Goal: Task Accomplishment & Management: Use online tool/utility

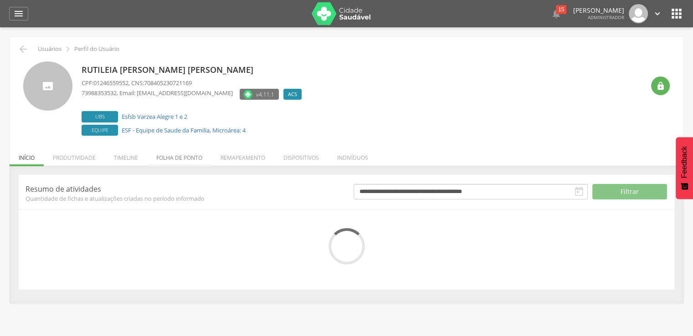
click at [190, 161] on li "Folha de ponto" at bounding box center [179, 155] width 64 height 21
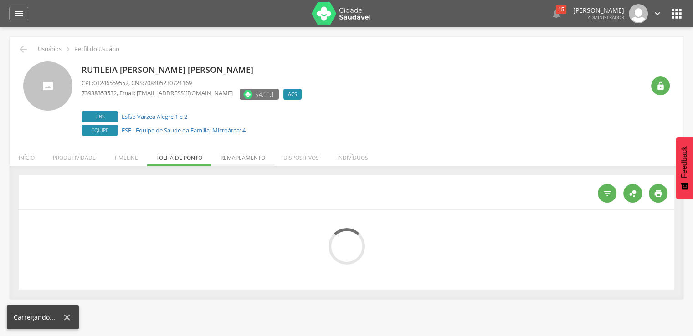
click at [266, 159] on li "Remapeamento" at bounding box center [242, 155] width 63 height 21
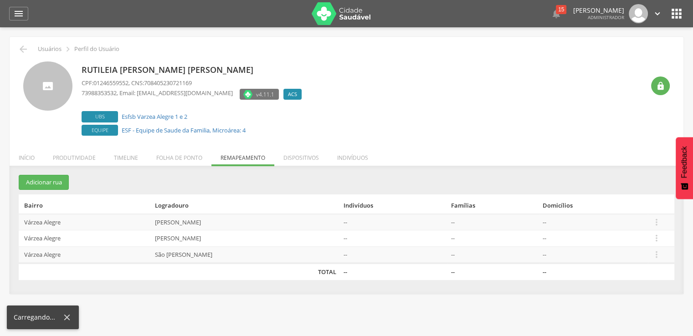
click at [664, 219] on td " Editar Alocar famílias Desalocar famílias Desvincular ACS" at bounding box center [661, 222] width 26 height 16
click at [659, 219] on icon "" at bounding box center [657, 222] width 10 height 10
click at [616, 186] on link "Desalocar famílias" at bounding box center [625, 185] width 72 height 11
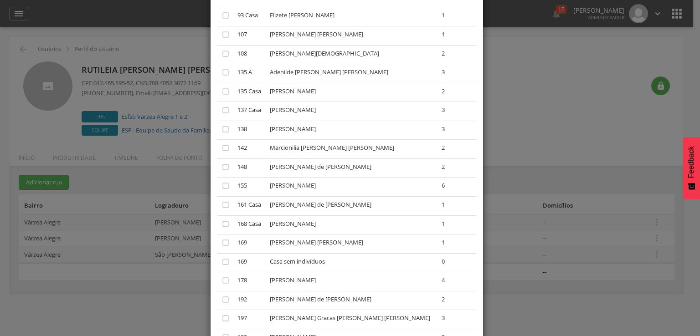
scroll to position [137, 0]
click at [222, 266] on icon "" at bounding box center [225, 261] width 9 height 9
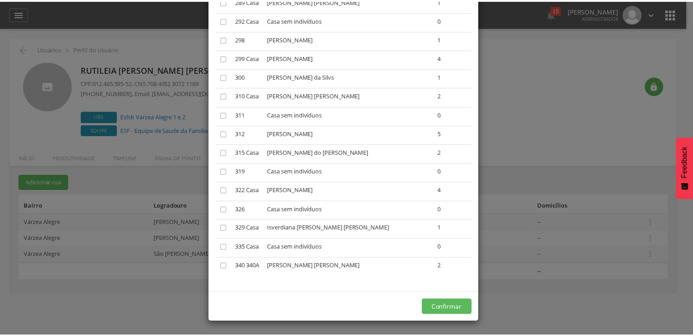
scroll to position [837, 0]
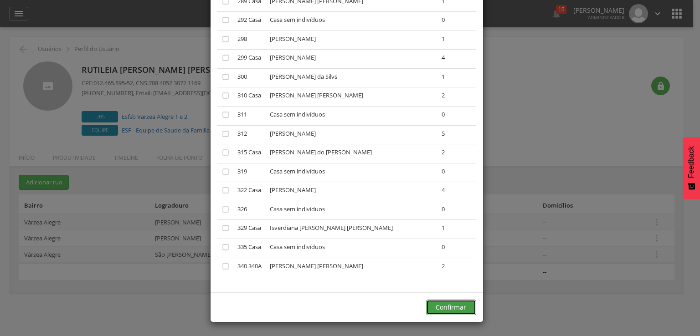
click at [472, 308] on button "Confirmar" at bounding box center [451, 307] width 50 height 15
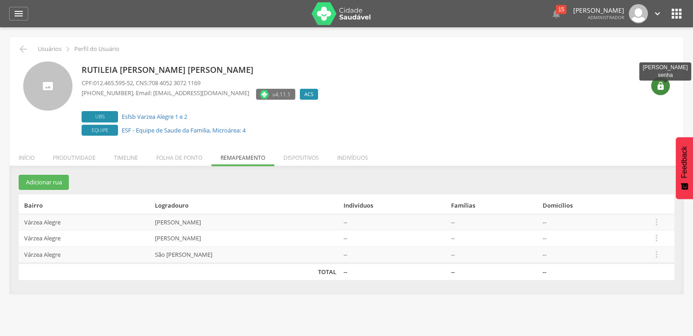
click at [663, 90] on icon "" at bounding box center [660, 86] width 9 height 9
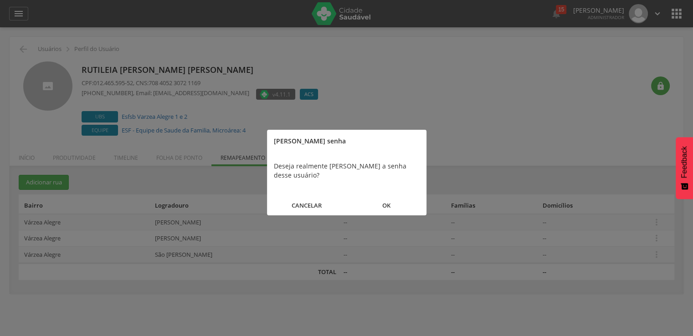
click at [409, 196] on button "OK" at bounding box center [387, 206] width 80 height 20
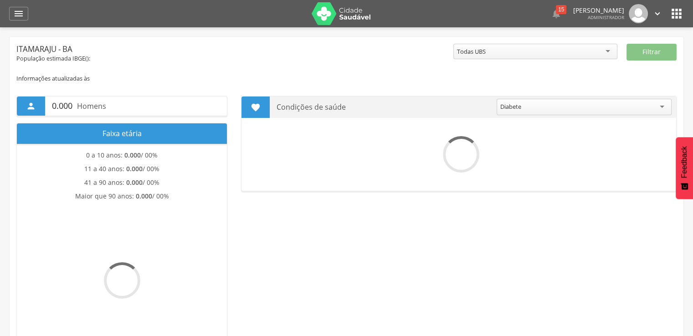
click at [681, 11] on icon "" at bounding box center [676, 13] width 15 height 15
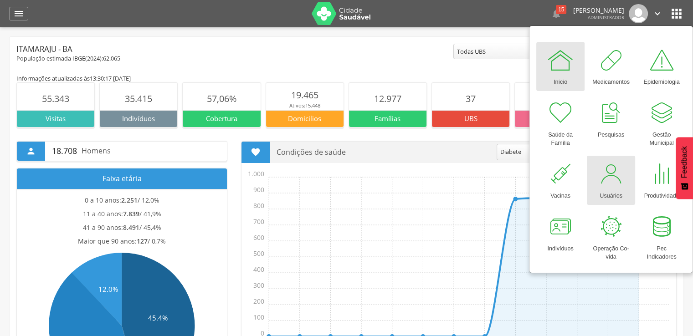
click at [608, 186] on div at bounding box center [610, 173] width 27 height 27
